Goal: Information Seeking & Learning: Learn about a topic

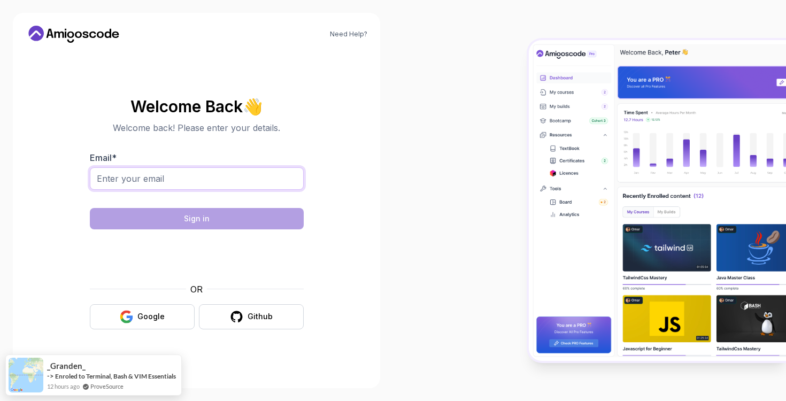
click at [229, 179] on input "Email *" at bounding box center [197, 178] width 214 height 22
type input "[EMAIL_ADDRESS][DOMAIN_NAME]"
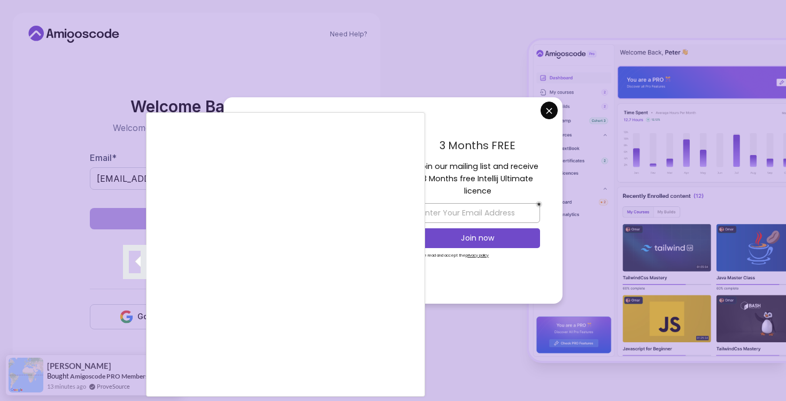
click at [551, 111] on div at bounding box center [393, 200] width 786 height 401
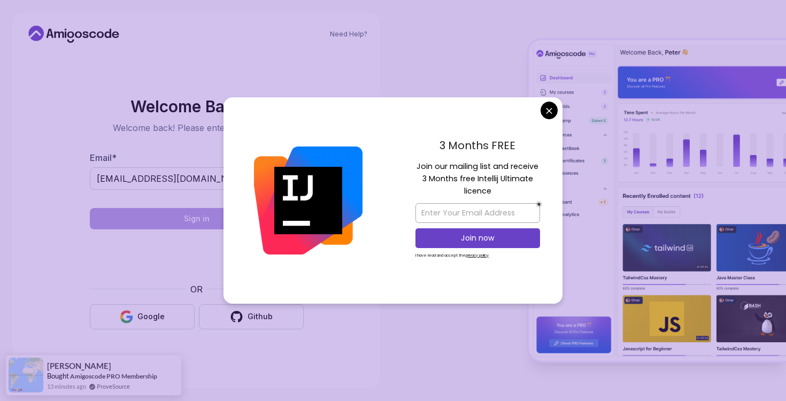
click at [548, 105] on body "Need Help? Welcome Back 👋 Welcome back! Please enter your details. Email * reac…" at bounding box center [393, 200] width 786 height 401
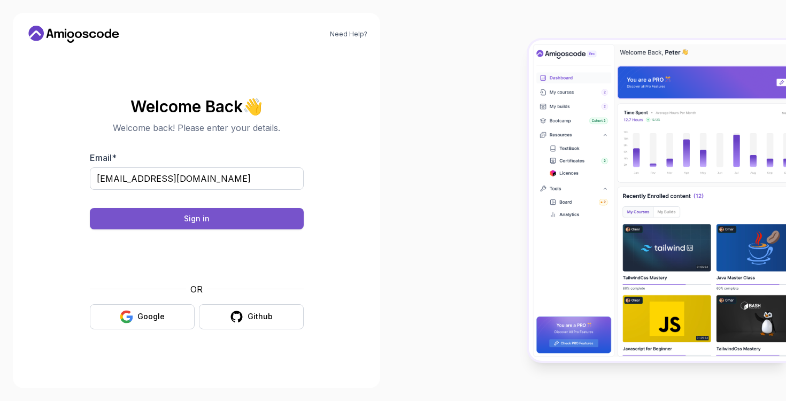
click at [200, 221] on div "Sign in" at bounding box center [197, 218] width 26 height 11
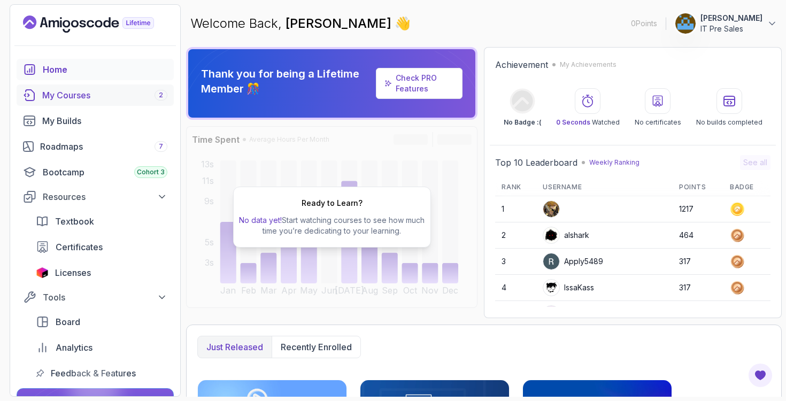
click at [60, 97] on div "My Courses 2" at bounding box center [104, 95] width 125 height 13
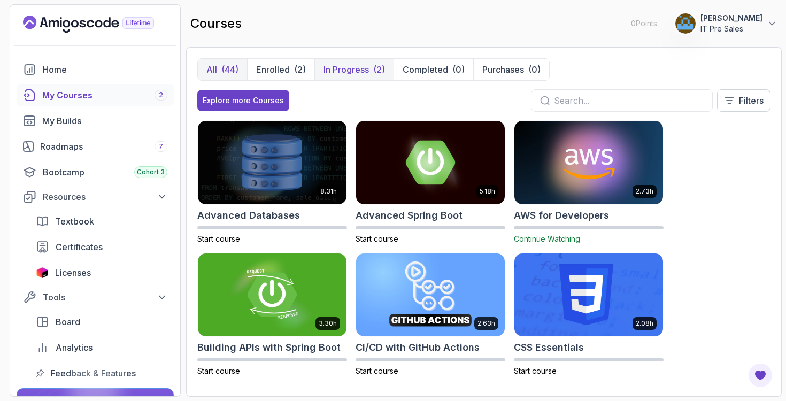
click at [358, 69] on p "In Progress" at bounding box center [345, 69] width 45 height 13
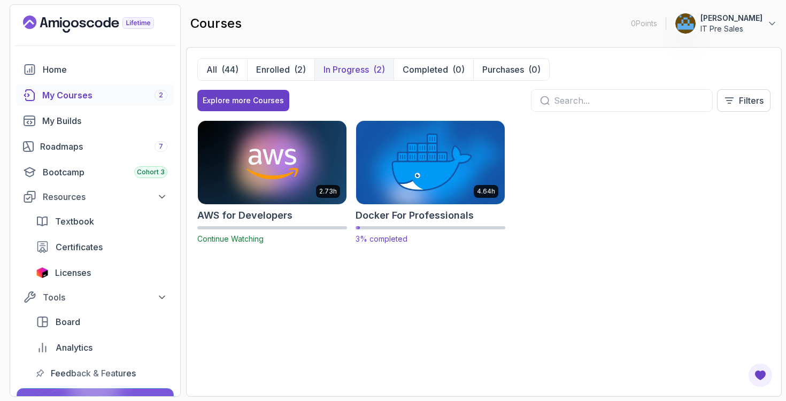
click at [412, 161] on img at bounding box center [430, 162] width 156 height 87
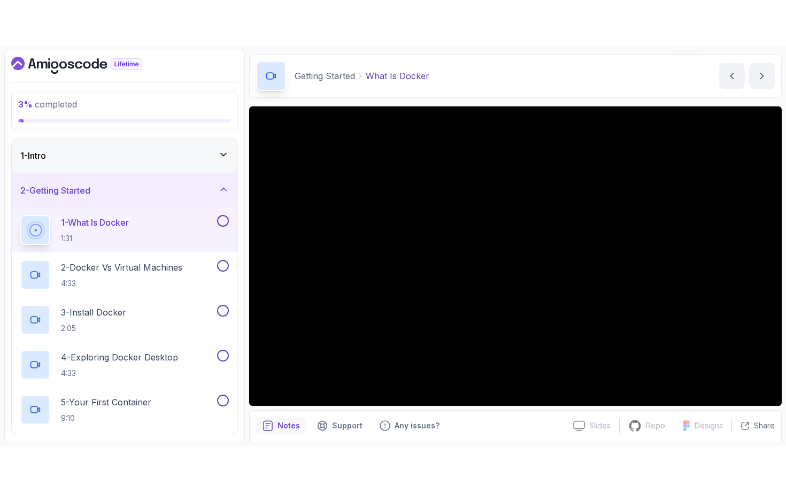
scroll to position [34, 0]
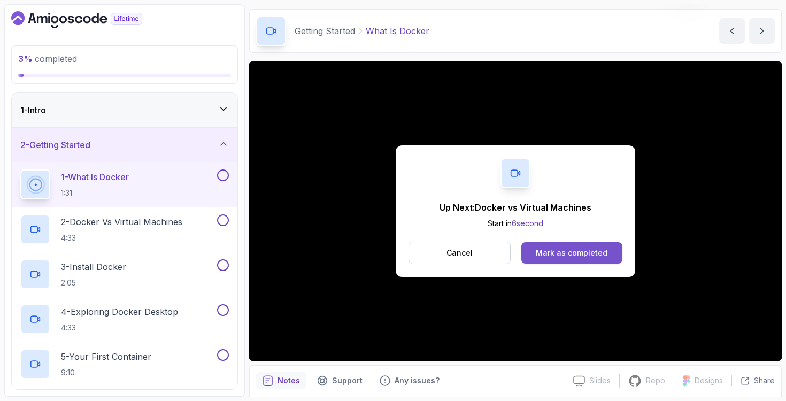
click at [553, 253] on div "Mark as completed" at bounding box center [571, 252] width 72 height 11
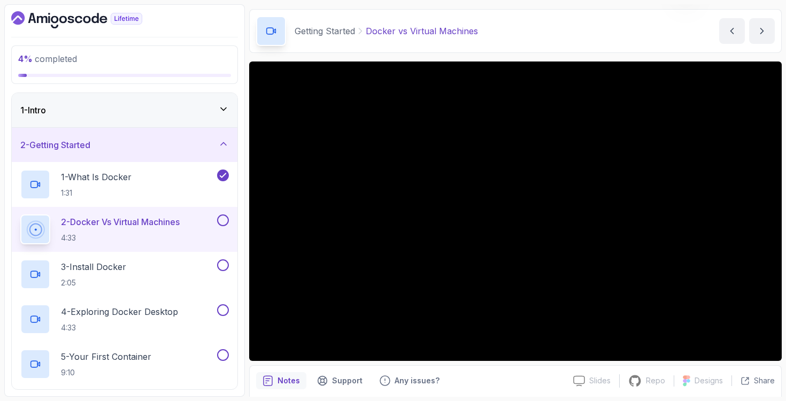
click at [205, 111] on div "1 - Intro" at bounding box center [124, 110] width 208 height 13
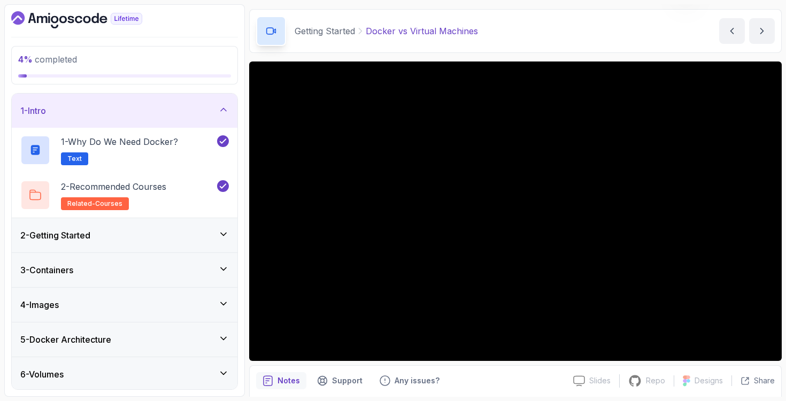
click at [154, 225] on div "2 - Getting Started" at bounding box center [124, 235] width 225 height 34
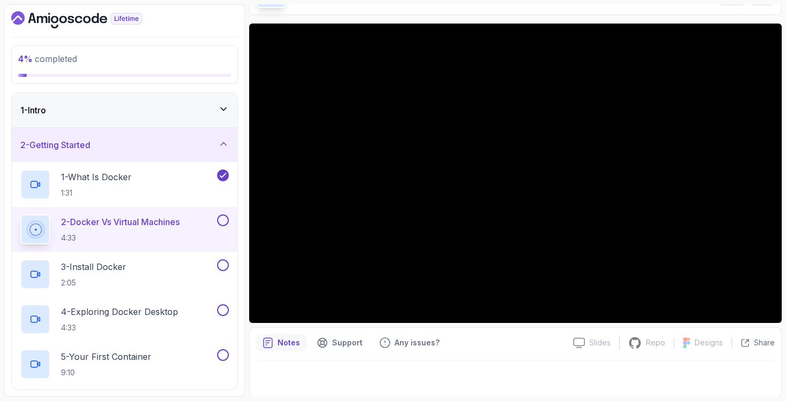
scroll to position [73, 0]
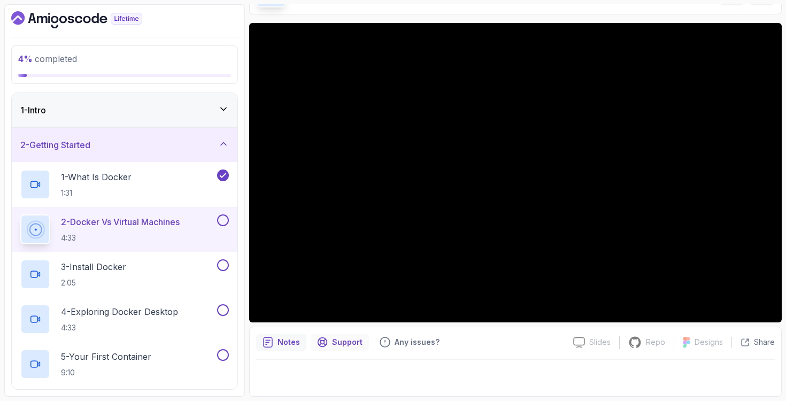
click at [334, 335] on div "Support" at bounding box center [339, 341] width 58 height 17
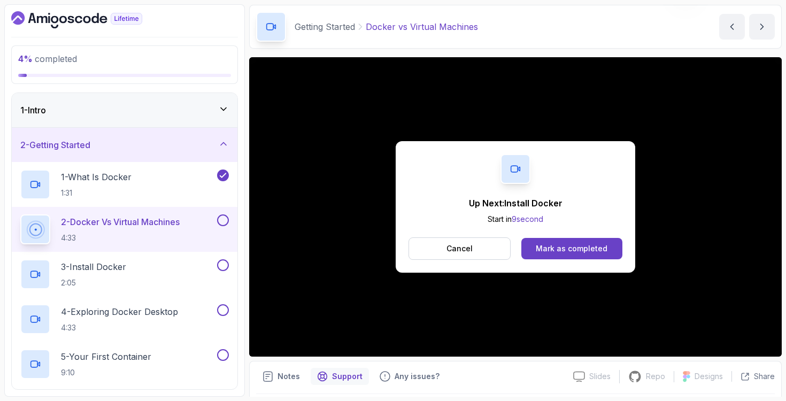
scroll to position [0, 0]
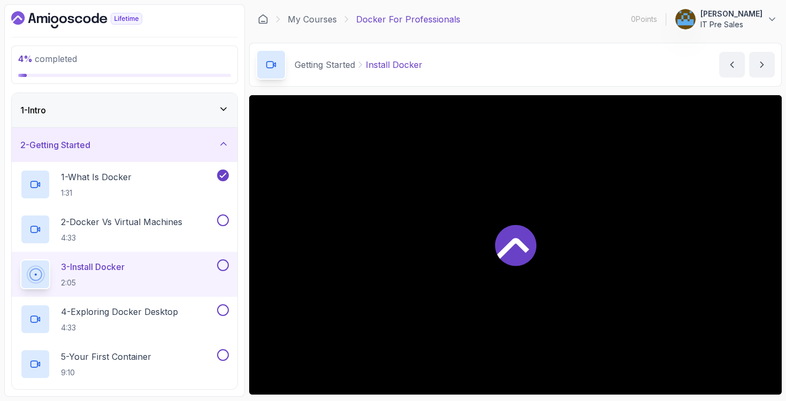
click at [551, 286] on div at bounding box center [515, 244] width 532 height 299
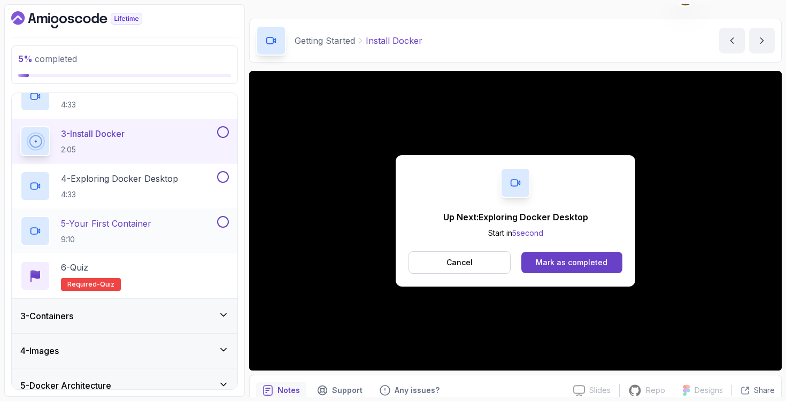
scroll to position [135, 0]
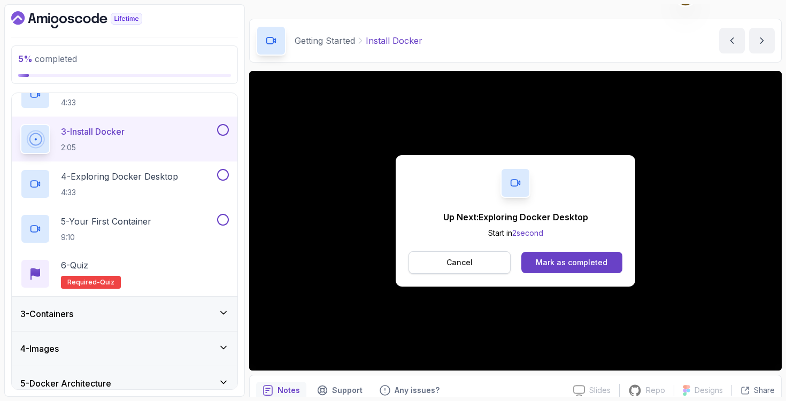
click at [465, 266] on p "Cancel" at bounding box center [459, 262] width 26 height 11
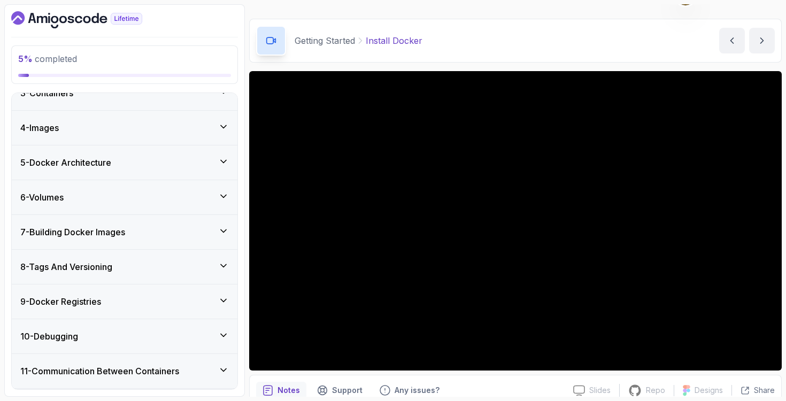
scroll to position [460, 0]
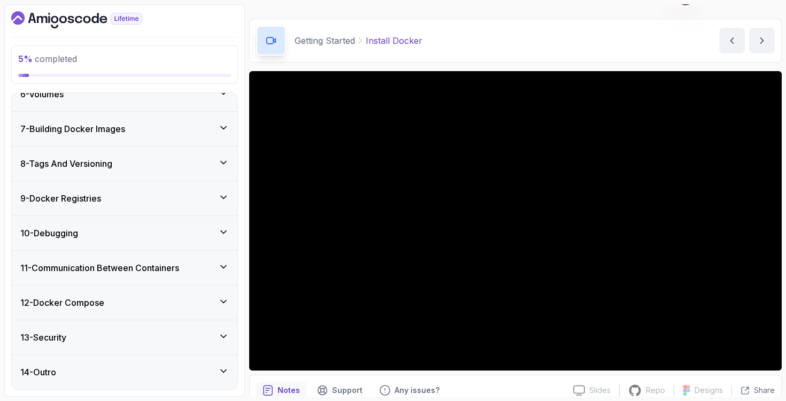
click at [152, 193] on div "9 - Docker Registries" at bounding box center [124, 198] width 208 height 13
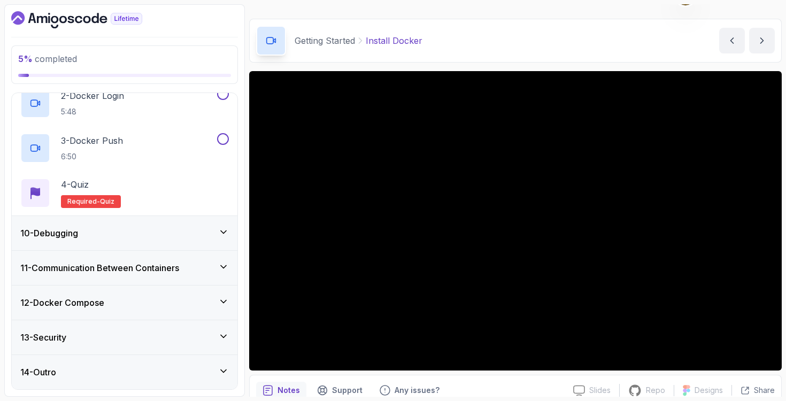
click at [146, 224] on div "10 - Debugging" at bounding box center [124, 233] width 225 height 34
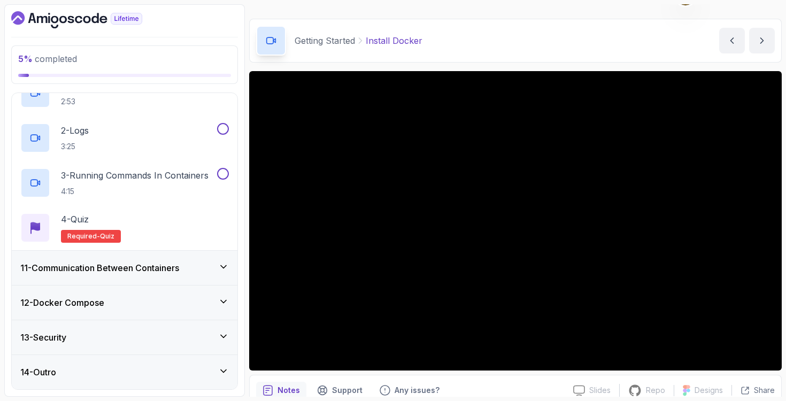
click at [157, 274] on h3 "11 - Communication Between Containers" at bounding box center [99, 267] width 159 height 13
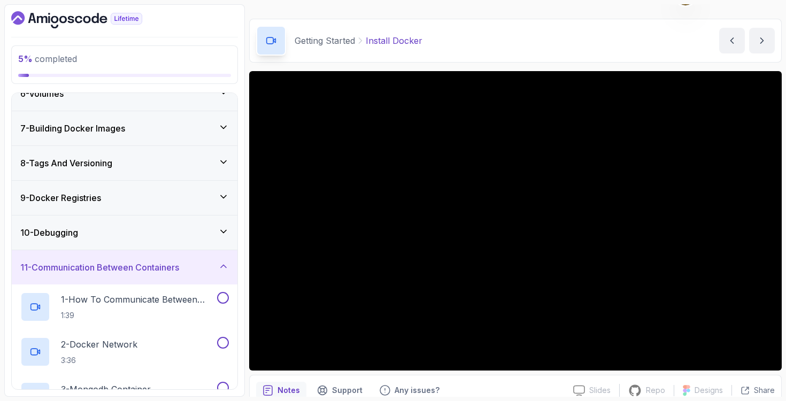
scroll to position [504, 0]
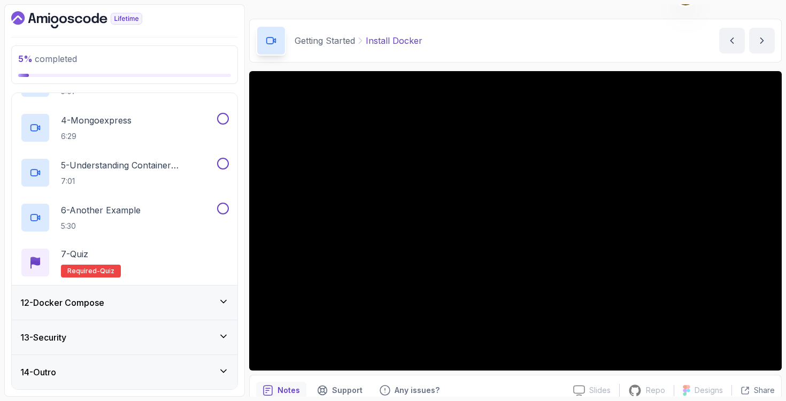
click at [166, 293] on div "12 - Docker Compose" at bounding box center [124, 302] width 225 height 34
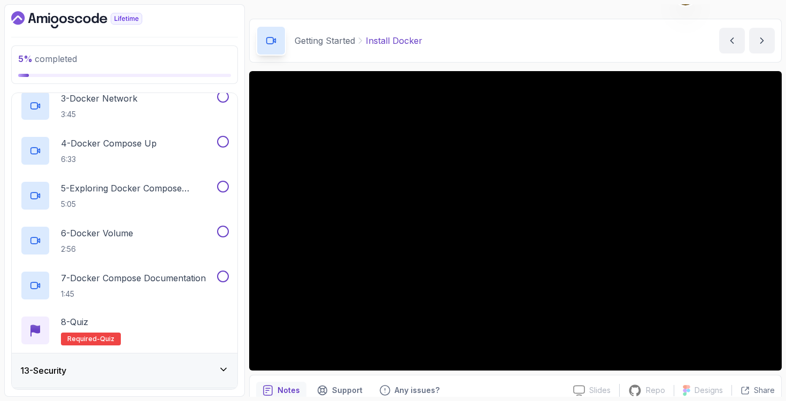
scroll to position [549, 0]
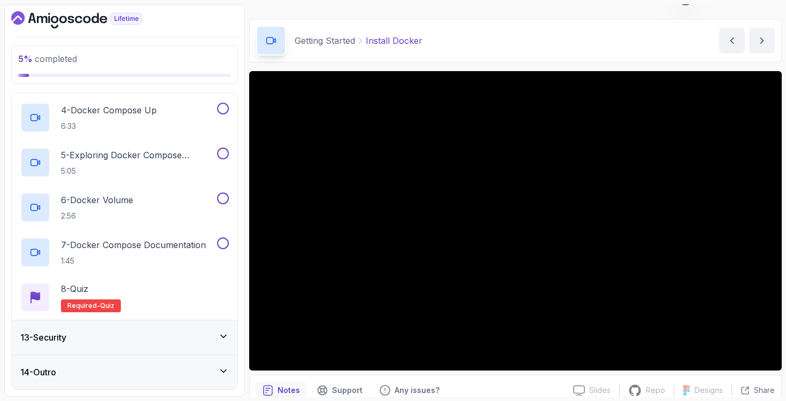
click at [176, 323] on div "13 - Security" at bounding box center [124, 337] width 225 height 34
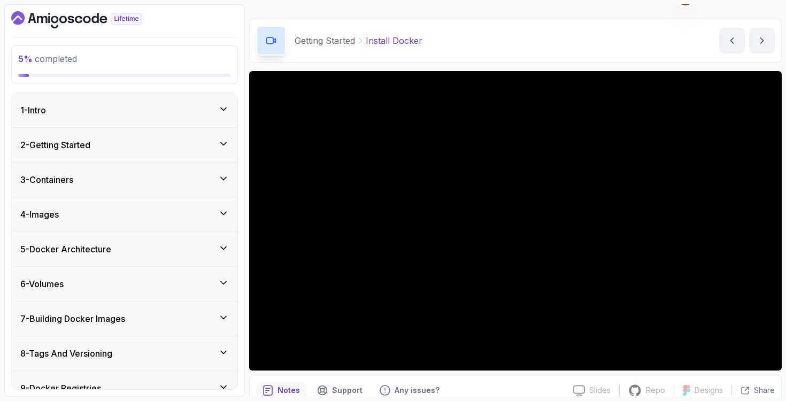
scroll to position [21, 0]
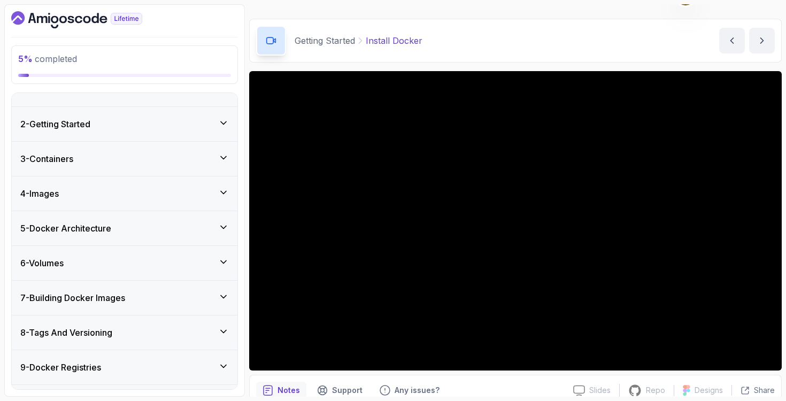
click at [185, 133] on div "2 - Getting Started" at bounding box center [124, 124] width 225 height 34
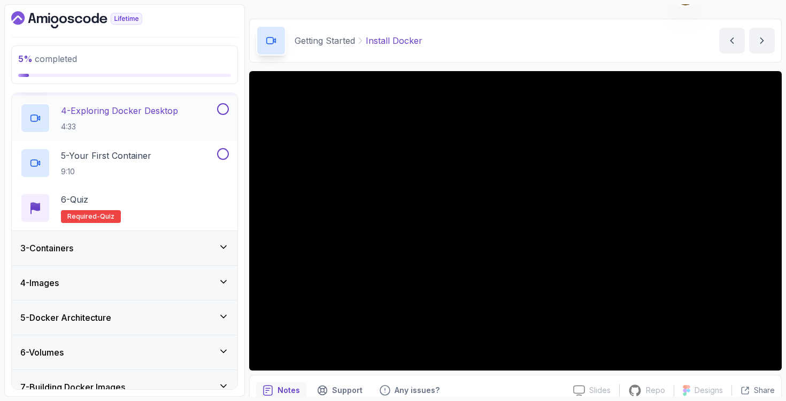
scroll to position [0, 0]
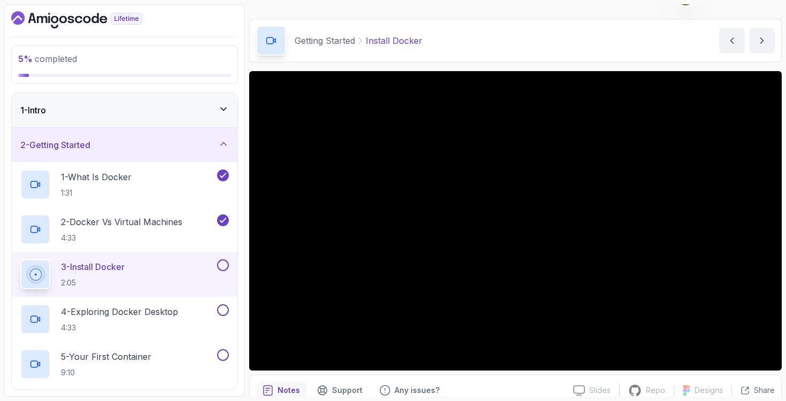
click at [55, 20] on icon "Dashboard" at bounding box center [76, 19] width 131 height 17
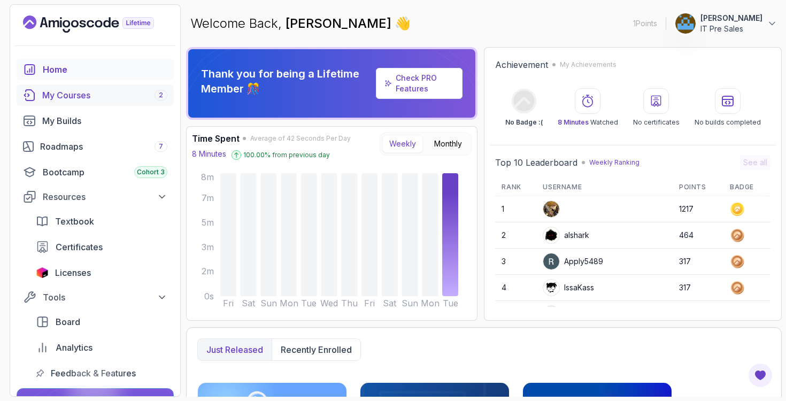
click at [73, 103] on link "My Courses 2" at bounding box center [95, 94] width 157 height 21
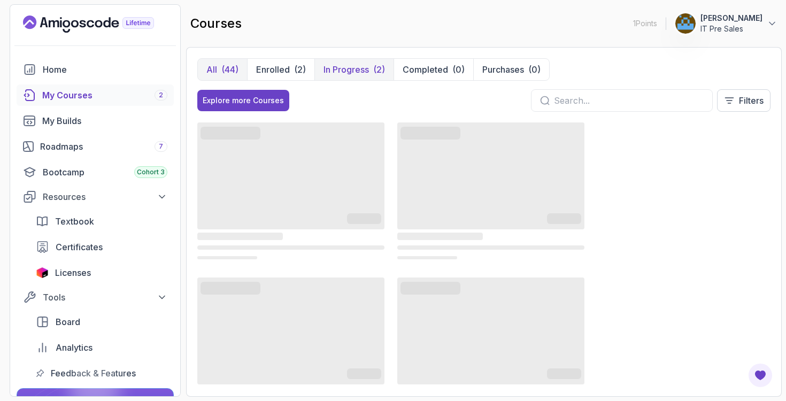
click at [338, 77] on button "In Progress (2)" at bounding box center [353, 69] width 79 height 21
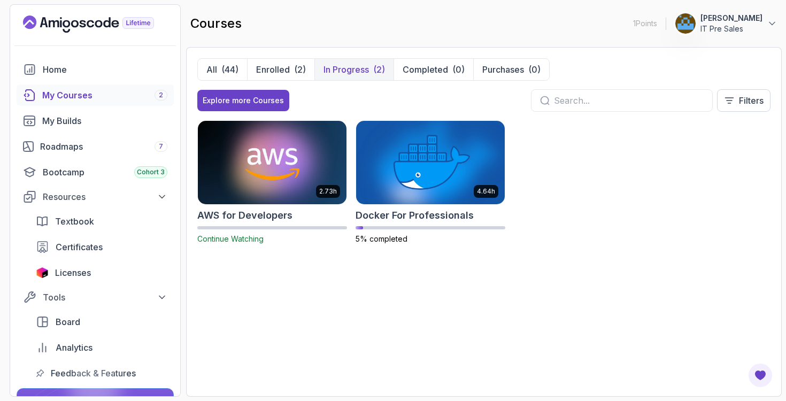
click at [284, 178] on img at bounding box center [272, 162] width 156 height 87
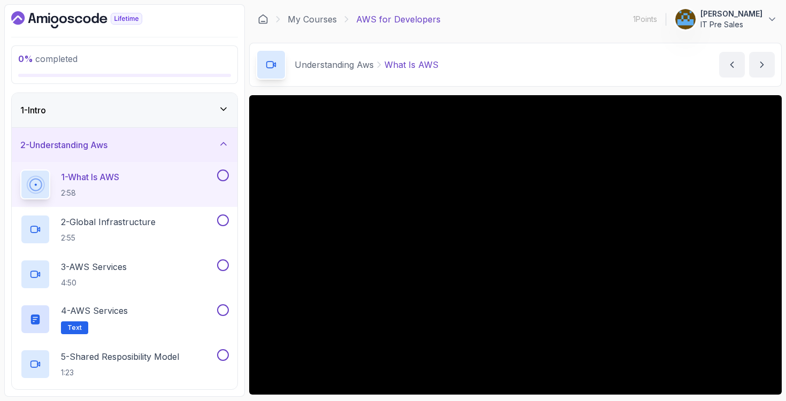
scroll to position [33, 0]
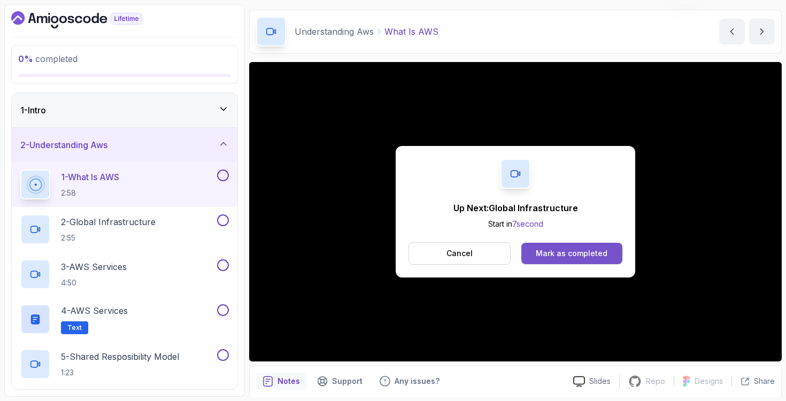
click at [546, 254] on div "Mark as completed" at bounding box center [571, 253] width 72 height 11
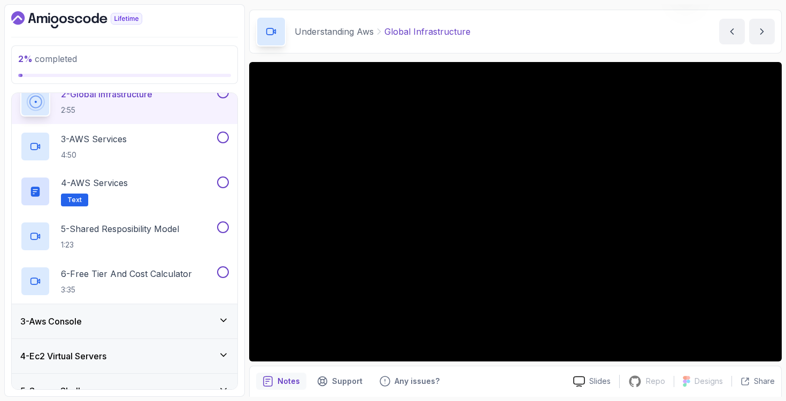
scroll to position [44, 0]
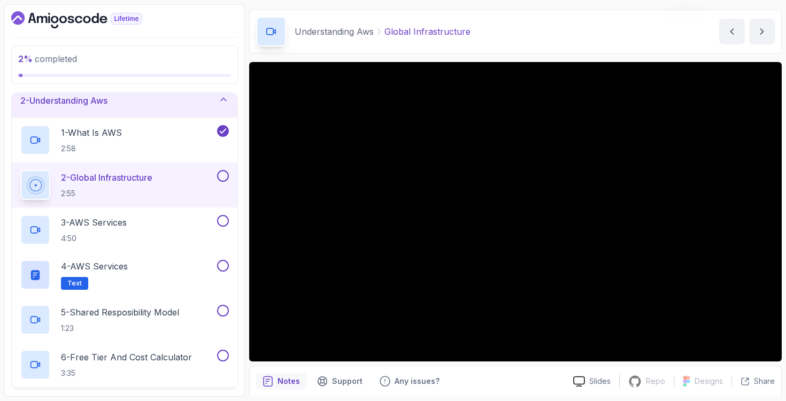
click at [109, 192] on p "2:55" at bounding box center [106, 193] width 91 height 11
click at [115, 167] on div "2 - Global Infrastructure 2:55" at bounding box center [124, 184] width 225 height 45
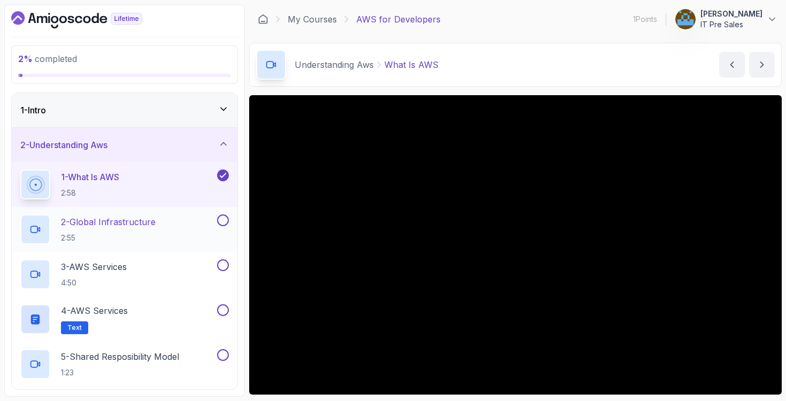
click at [131, 221] on p "2 - Global Infrastructure" at bounding box center [108, 221] width 95 height 13
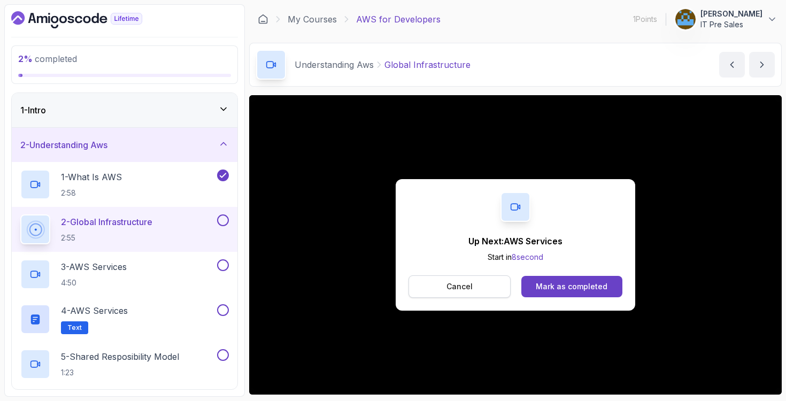
click at [466, 282] on p "Cancel" at bounding box center [459, 286] width 26 height 11
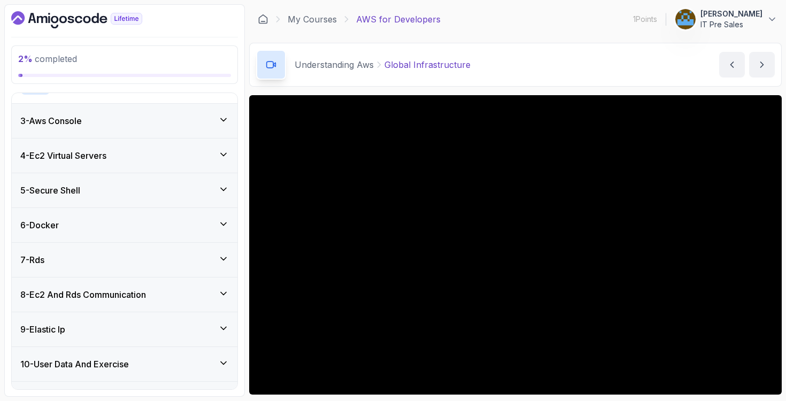
scroll to position [460, 0]
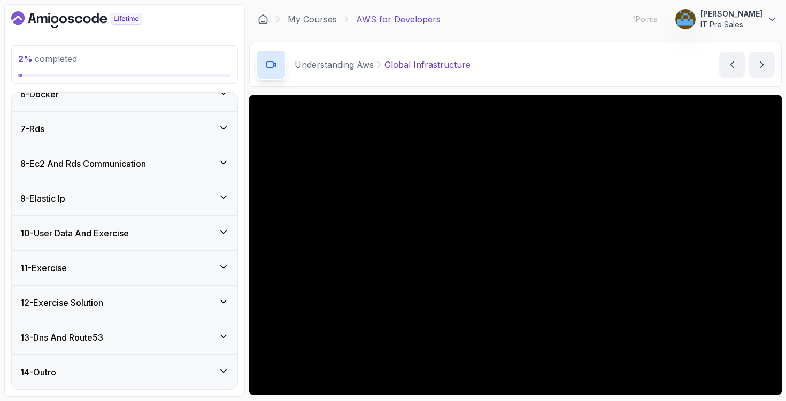
click at [767, 19] on icon at bounding box center [771, 19] width 11 height 11
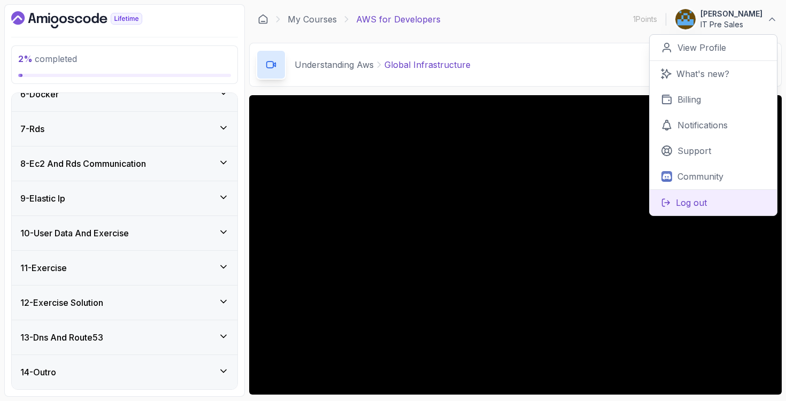
click at [687, 206] on p "Log out" at bounding box center [690, 202] width 31 height 13
